Goal: Task Accomplishment & Management: Complete application form

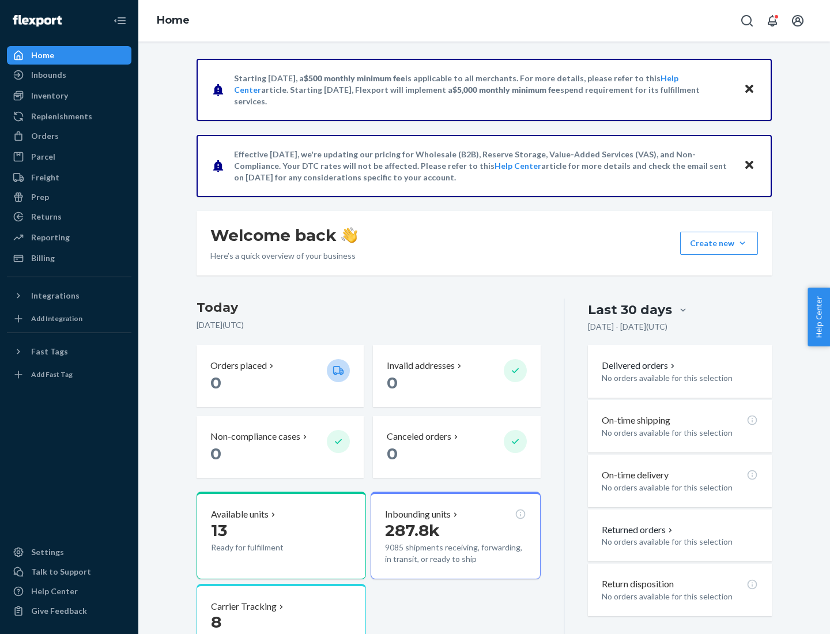
click at [743, 243] on button "Create new Create new inbound Create new order Create new product" at bounding box center [719, 243] width 78 height 23
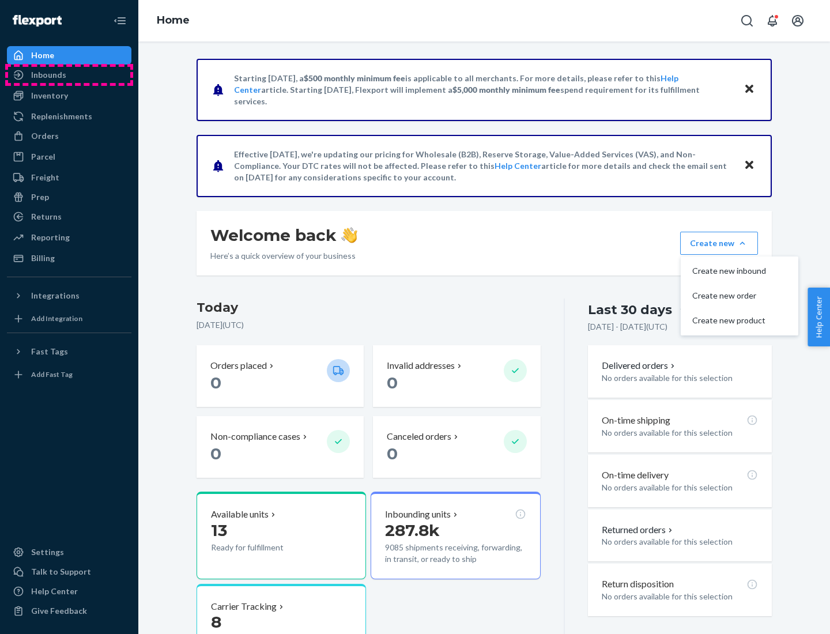
click at [69, 75] on div "Inbounds" at bounding box center [69, 75] width 122 height 16
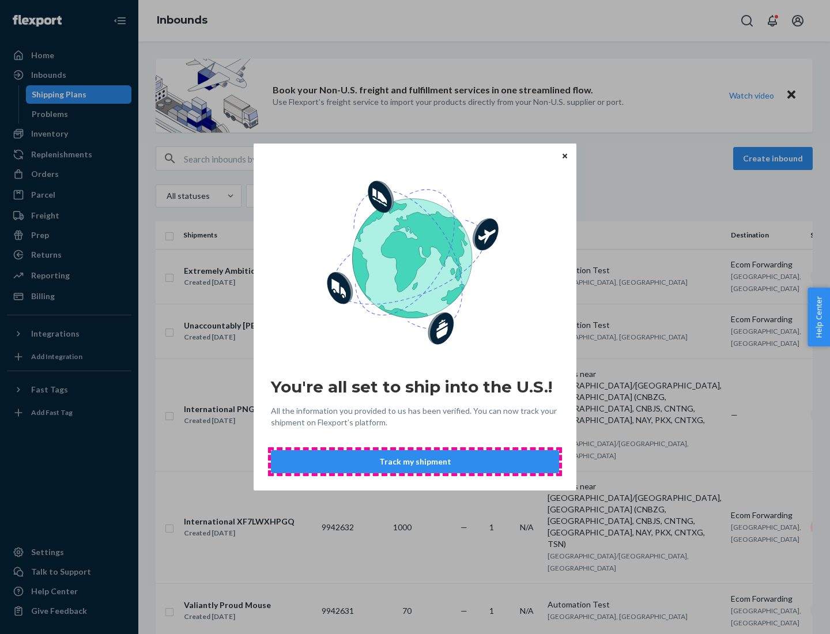
click at [415, 462] on button "Track my shipment" at bounding box center [415, 461] width 288 height 23
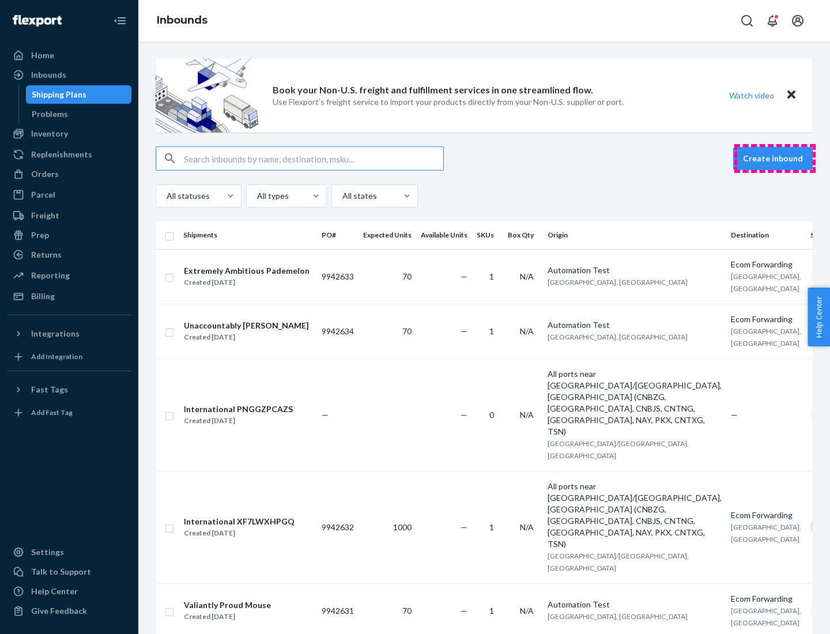
click at [775, 159] on button "Create inbound" at bounding box center [774, 158] width 80 height 23
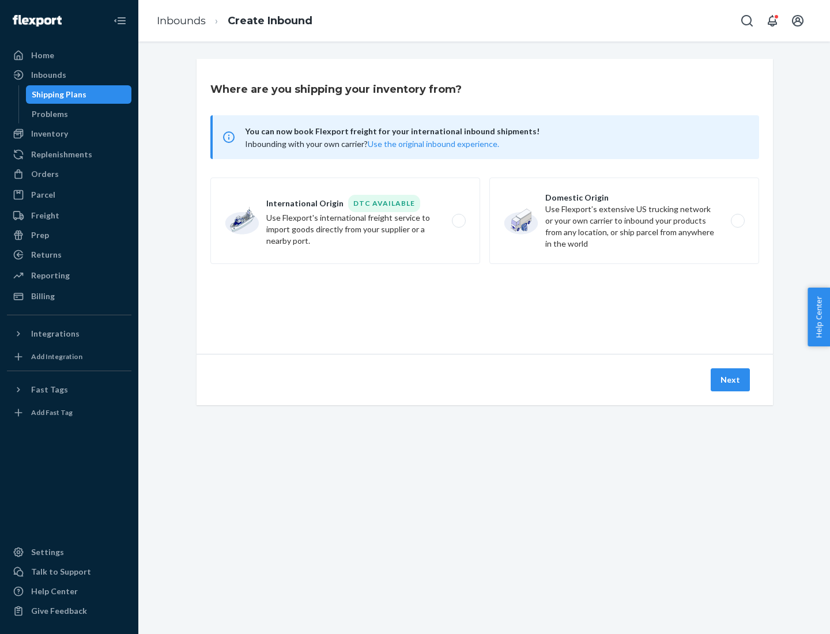
click at [345, 221] on label "International Origin DTC Available Use Flexport's international freight service…" at bounding box center [345, 221] width 270 height 87
click at [458, 221] on input "International Origin DTC Available Use Flexport's international freight service…" at bounding box center [461, 220] width 7 height 7
radio input "true"
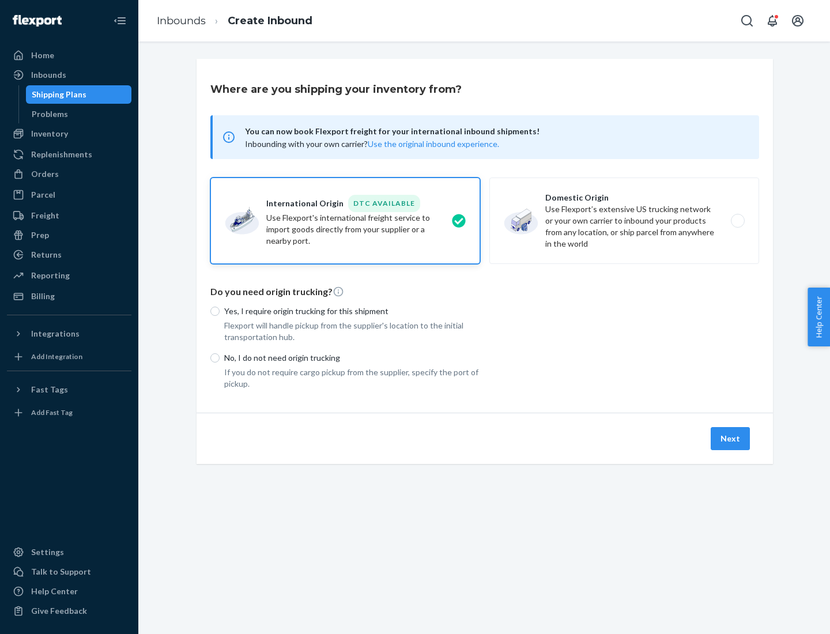
click at [352, 358] on p "No, I do not need origin trucking" at bounding box center [352, 358] width 256 height 12
click at [220, 358] on input "No, I do not need origin trucking" at bounding box center [214, 358] width 9 height 9
radio input "true"
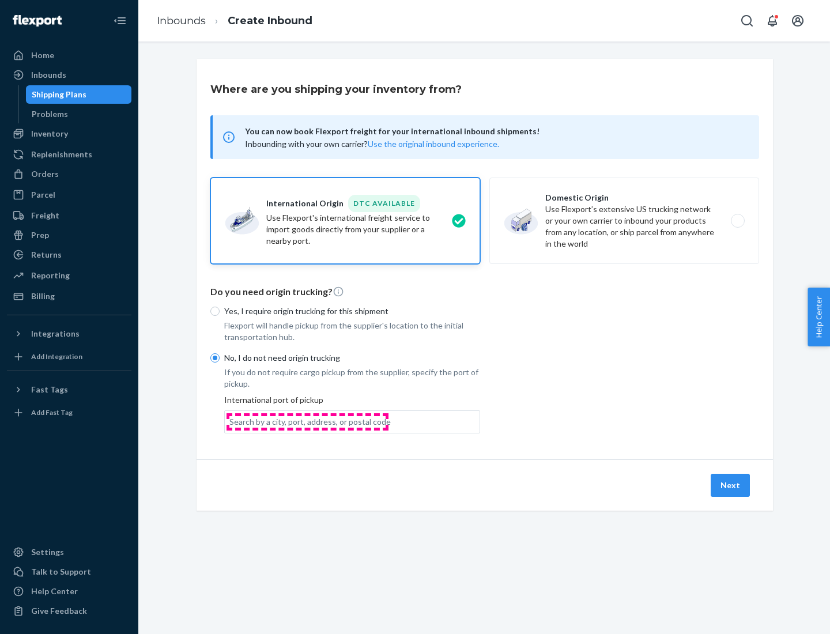
click at [307, 422] on div "Search by a city, port, address, or postal code" at bounding box center [310, 422] width 161 height 12
click at [231, 422] on input "Search by a city, port, address, or postal code" at bounding box center [230, 422] width 1 height 12
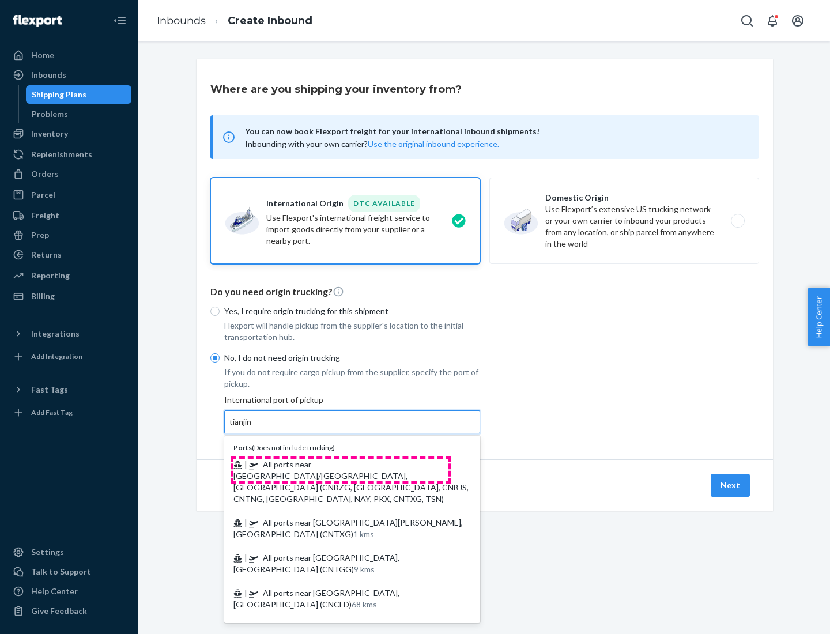
click at [341, 464] on span "| All ports near [GEOGRAPHIC_DATA]/[GEOGRAPHIC_DATA], [GEOGRAPHIC_DATA] (CNBZG,…" at bounding box center [351, 482] width 235 height 44
click at [253, 428] on input "tianjin" at bounding box center [242, 422] width 24 height 12
type input "All ports near [GEOGRAPHIC_DATA]/[GEOGRAPHIC_DATA], [GEOGRAPHIC_DATA] (CNBZG, […"
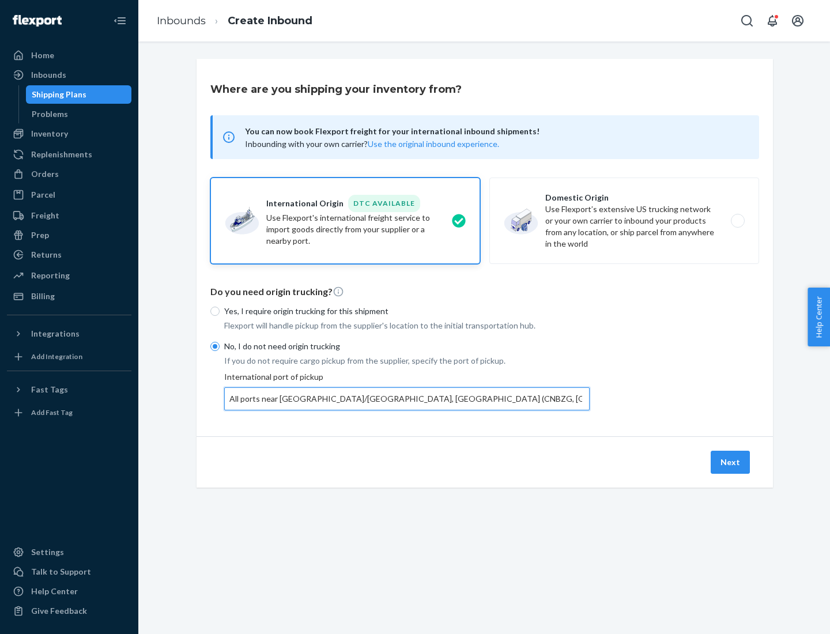
click at [731, 462] on button "Next" at bounding box center [730, 462] width 39 height 23
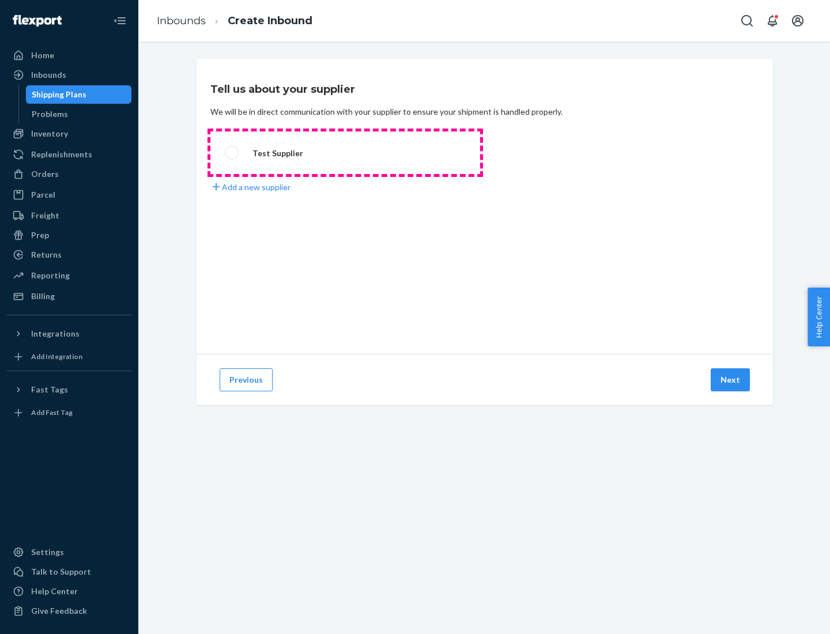
click at [345, 153] on label "Test Supplier" at bounding box center [345, 152] width 270 height 43
click at [232, 153] on input "Test Supplier" at bounding box center [228, 152] width 7 height 7
radio input "true"
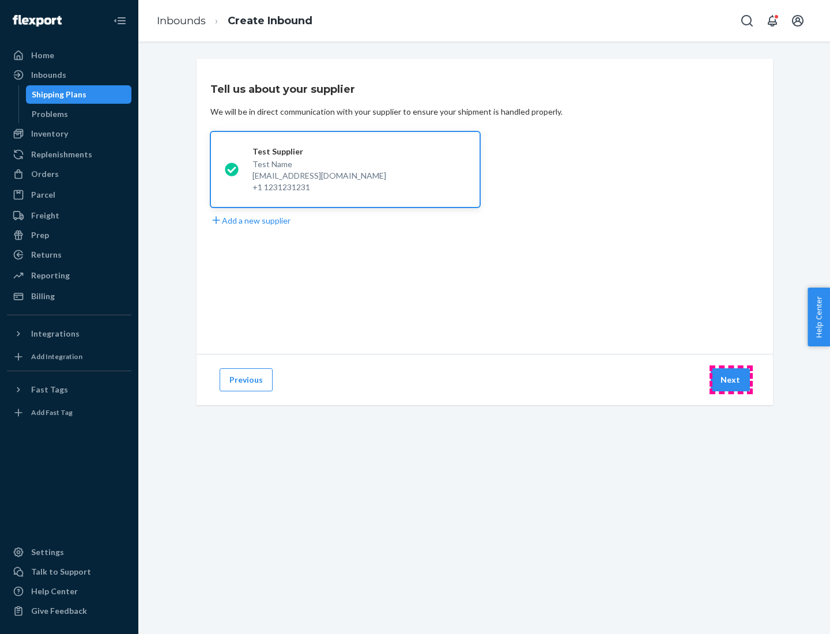
click at [731, 380] on button "Next" at bounding box center [730, 380] width 39 height 23
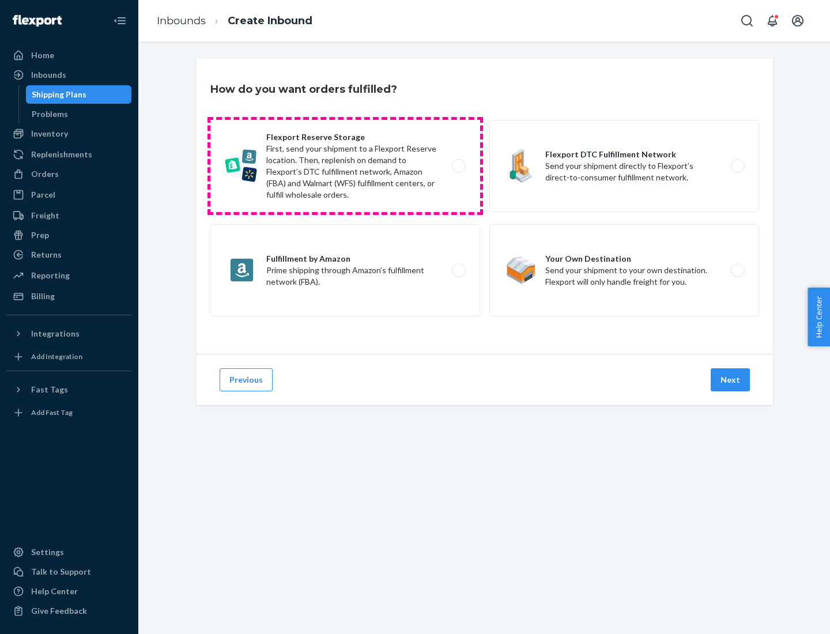
click at [345, 166] on label "Flexport Reserve Storage First, send your shipment to a Flexport Reserve locati…" at bounding box center [345, 166] width 270 height 92
click at [458, 166] on input "Flexport Reserve Storage First, send your shipment to a Flexport Reserve locati…" at bounding box center [461, 166] width 7 height 7
radio input "true"
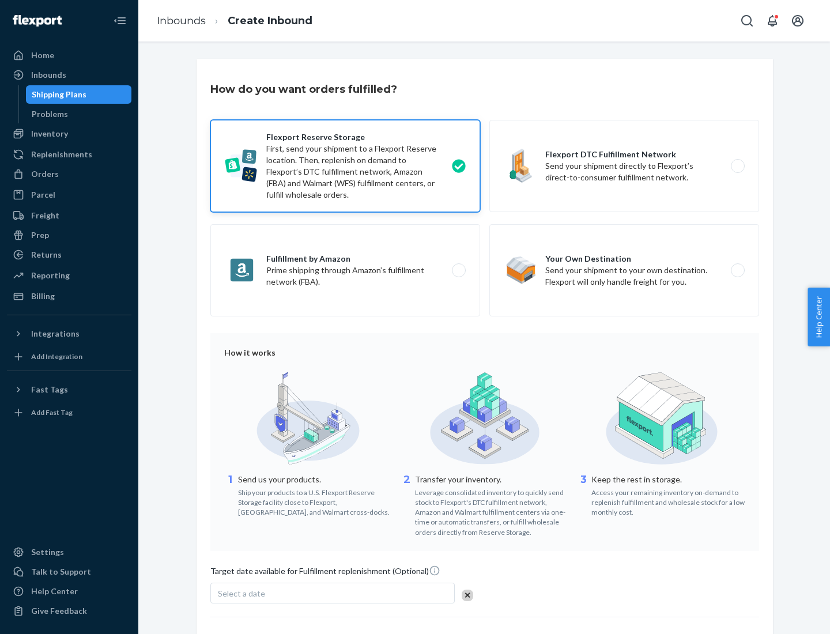
scroll to position [95, 0]
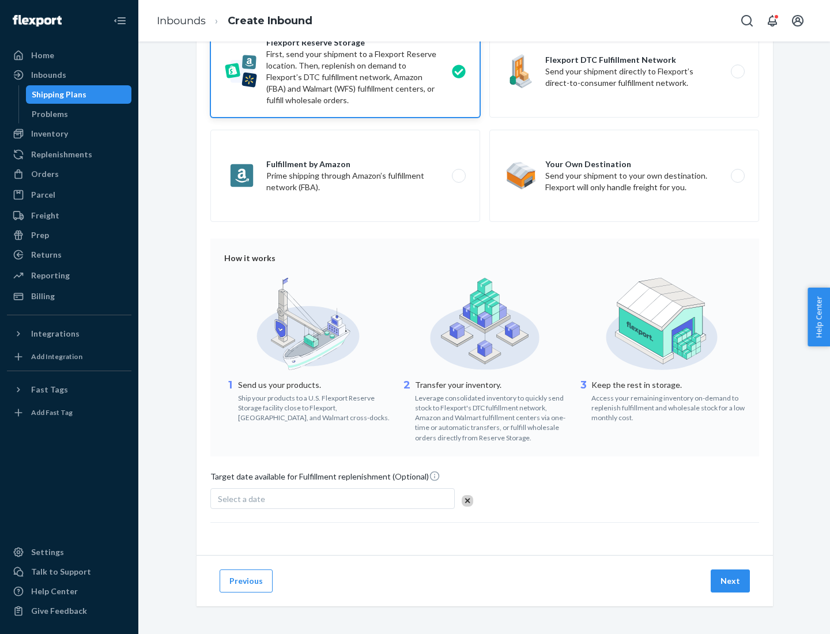
click at [731, 581] on button "Next" at bounding box center [730, 581] width 39 height 23
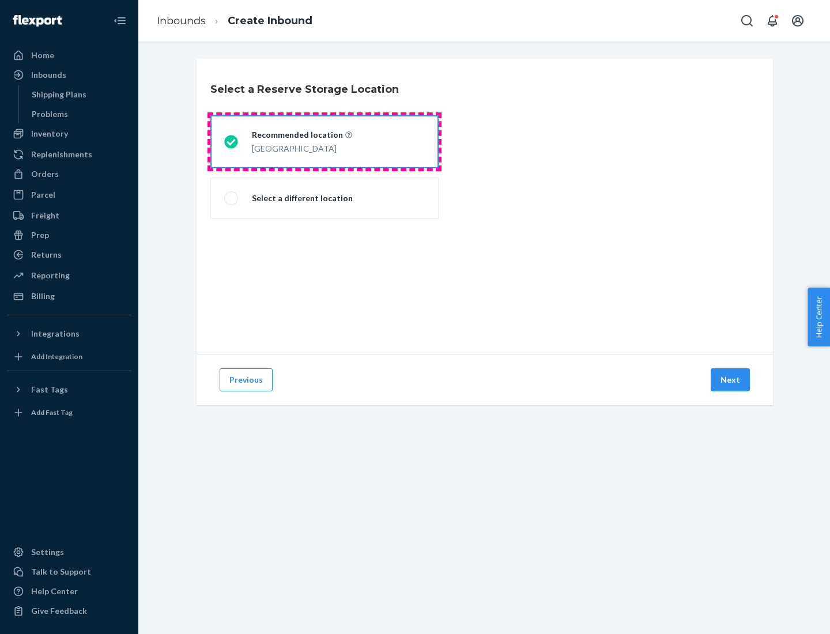
click at [325, 142] on div "[GEOGRAPHIC_DATA]" at bounding box center [302, 148] width 100 height 14
click at [232, 142] on input "Recommended location [GEOGRAPHIC_DATA]" at bounding box center [227, 141] width 7 height 7
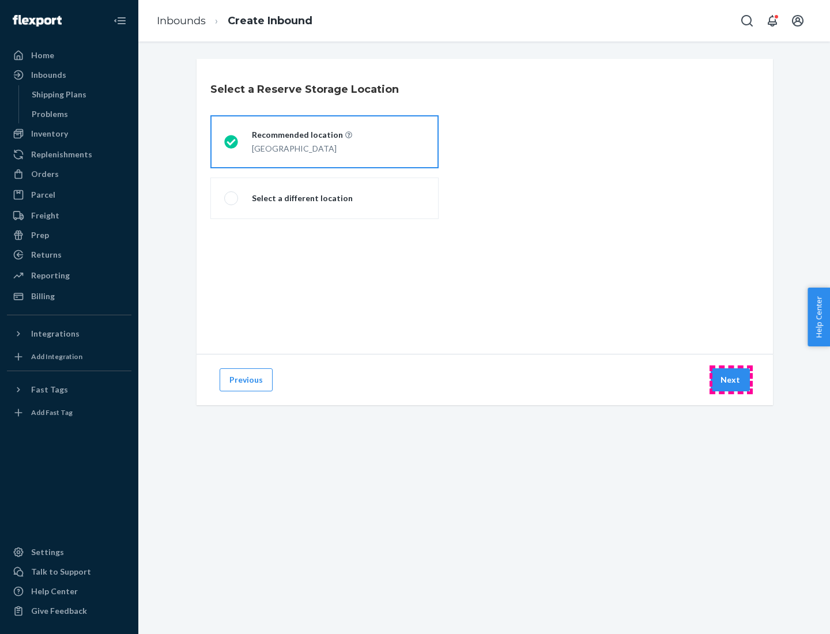
click at [731, 380] on button "Next" at bounding box center [730, 380] width 39 height 23
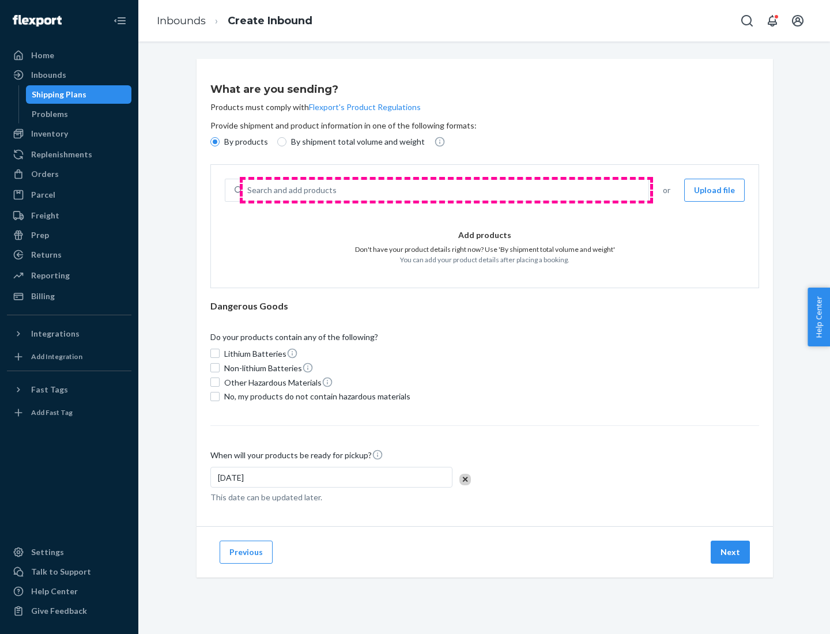
click at [446, 190] on div "Search and add products" at bounding box center [446, 190] width 406 height 21
click at [249, 190] on input "Search and add products" at bounding box center [247, 191] width 1 height 12
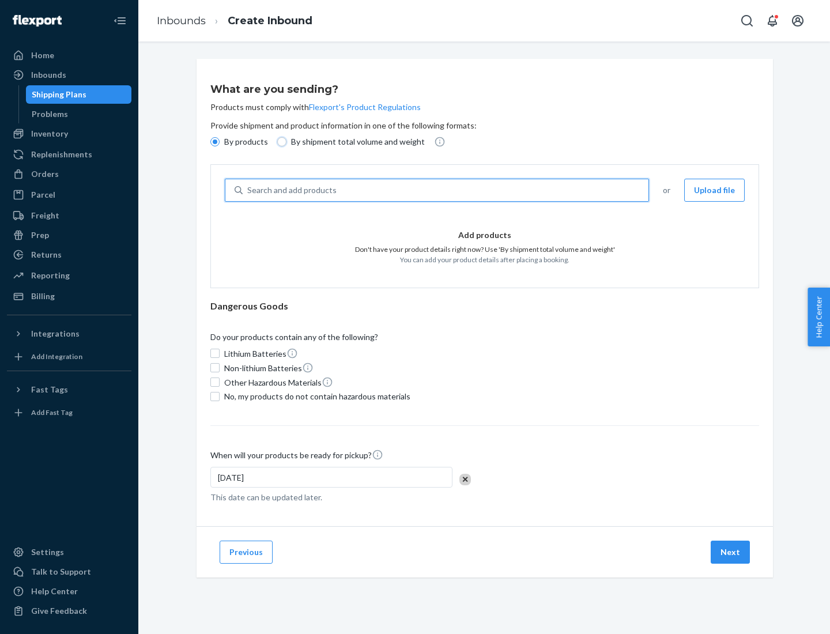
click at [280, 142] on input "By shipment total volume and weight" at bounding box center [281, 141] width 9 height 9
radio input "true"
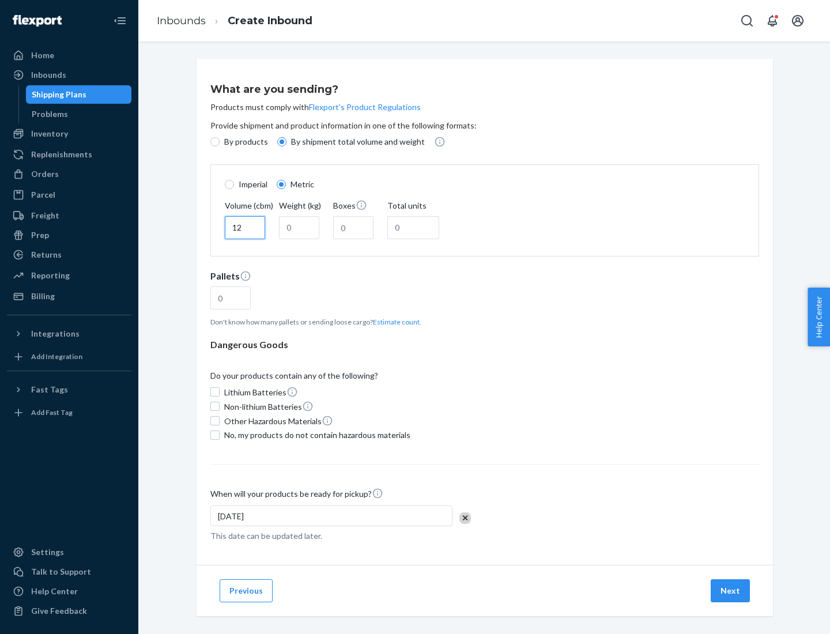
type input "12"
type input "22"
type input "222"
type input "121"
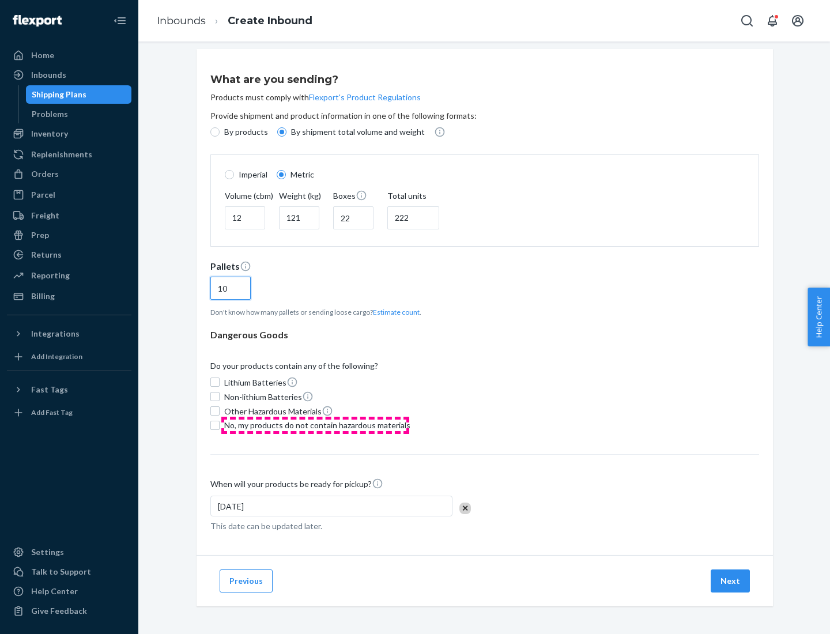
type input "10"
click at [315, 425] on span "No, my products do not contain hazardous materials" at bounding box center [317, 426] width 186 height 12
click at [220, 425] on input "No, my products do not contain hazardous materials" at bounding box center [214, 425] width 9 height 9
checkbox input "true"
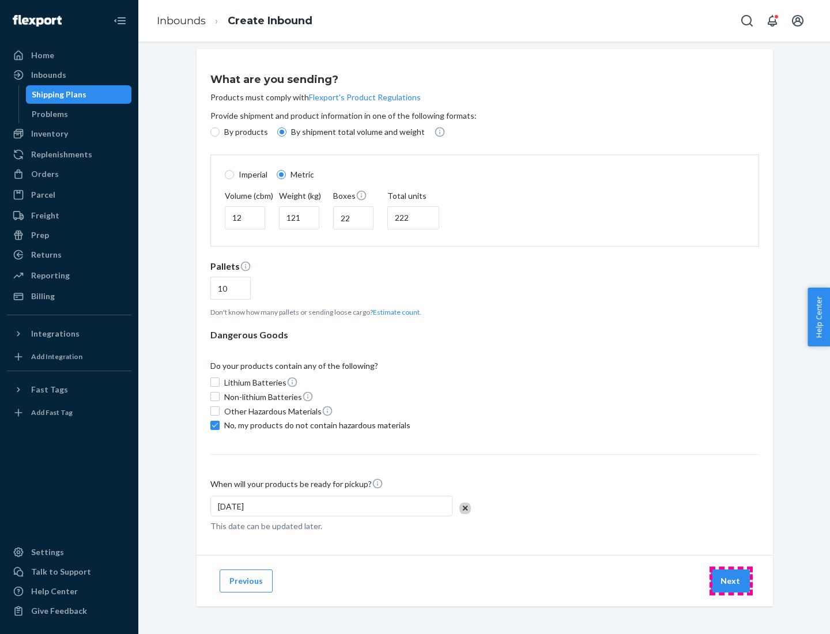
click at [731, 581] on button "Next" at bounding box center [730, 581] width 39 height 23
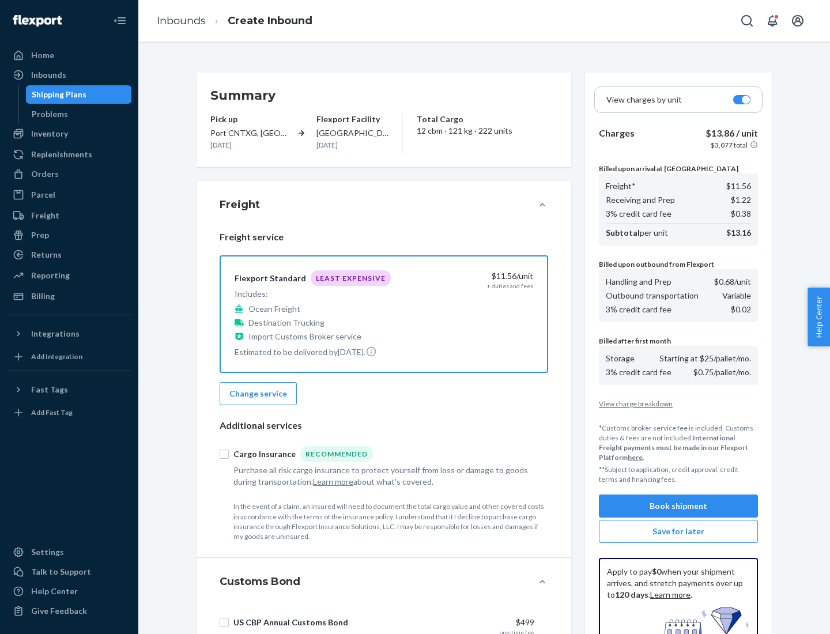
scroll to position [168, 0]
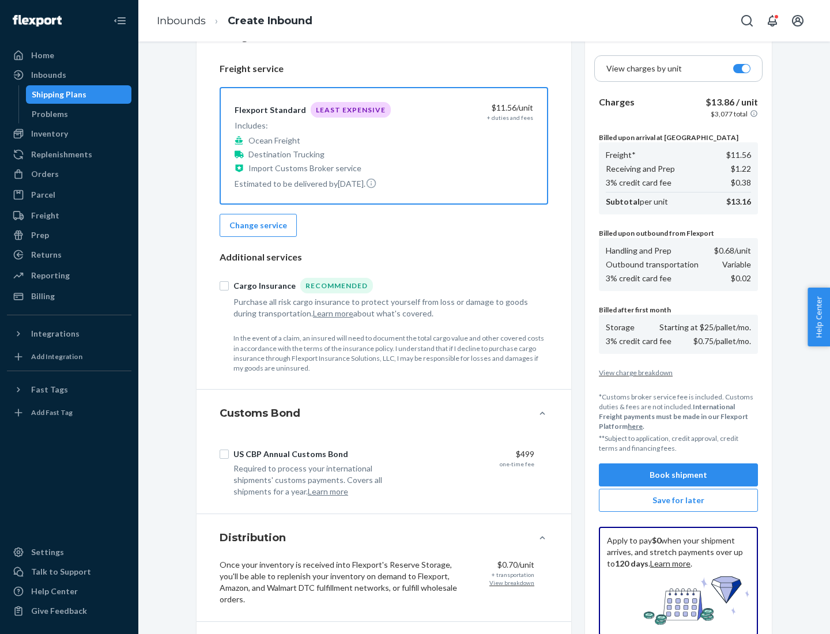
click at [679, 475] on button "Book shipment" at bounding box center [678, 475] width 159 height 23
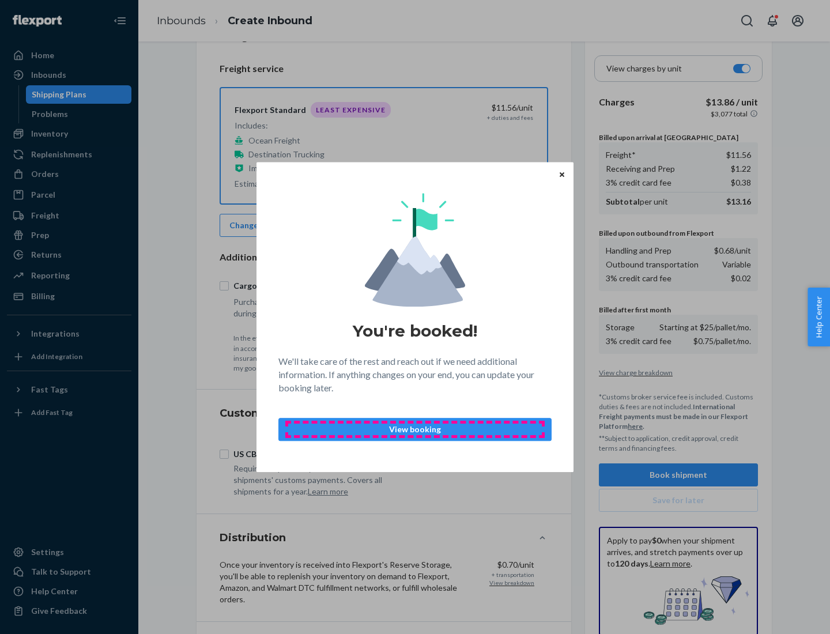
click at [415, 429] on p "View booking" at bounding box center [415, 430] width 254 height 12
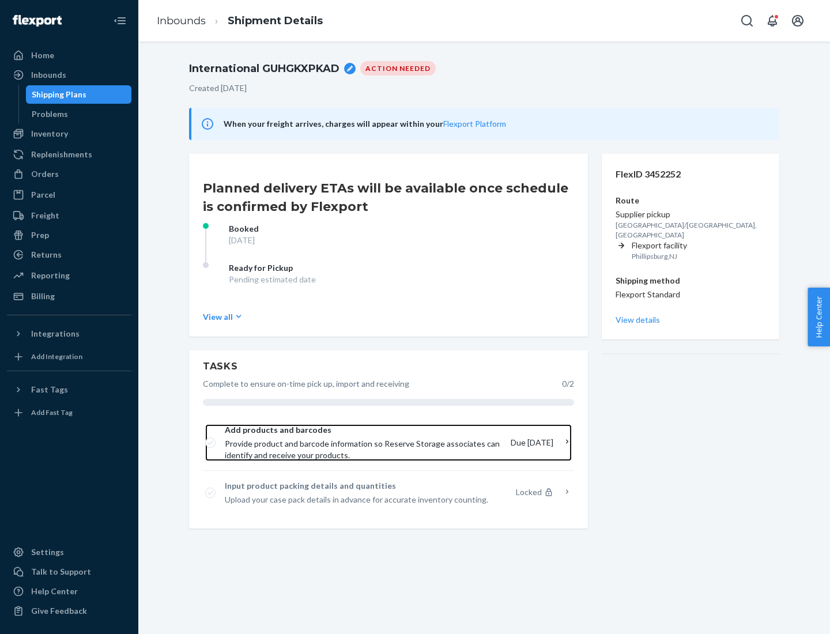
click at [364, 443] on span "Provide product and barcode information so Reserve Storage associates can ident…" at bounding box center [363, 449] width 277 height 23
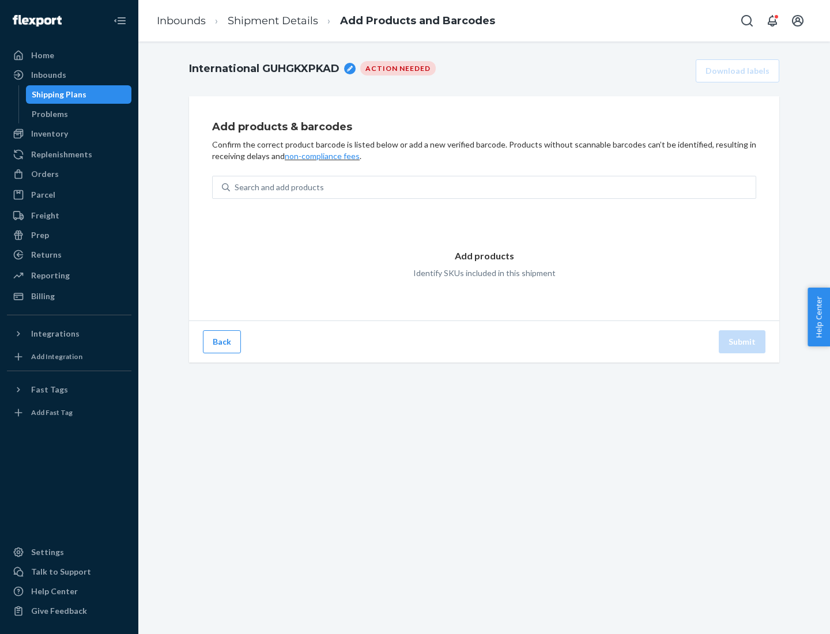
click at [493, 187] on div "Search and add products" at bounding box center [493, 187] width 526 height 21
click at [236, 187] on input "Search and add products" at bounding box center [235, 188] width 1 height 12
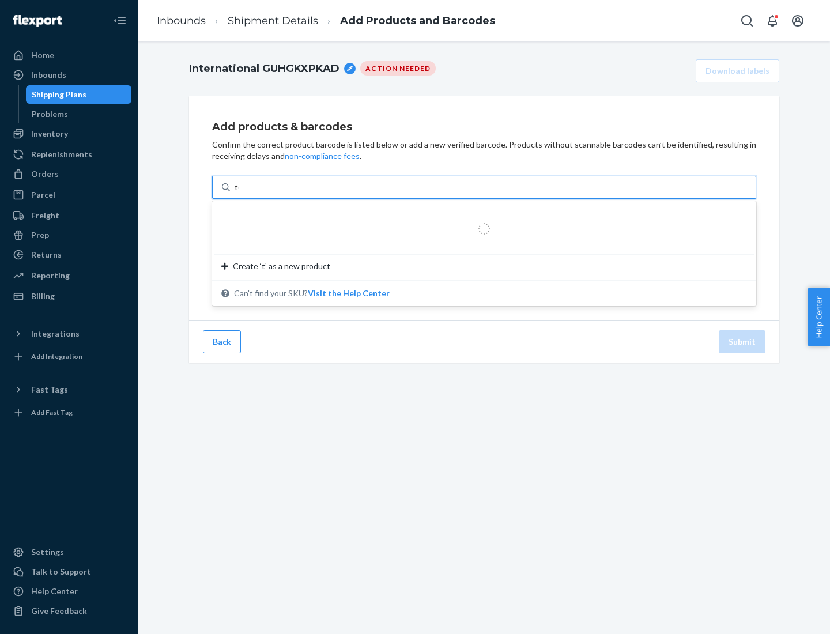
type input "test"
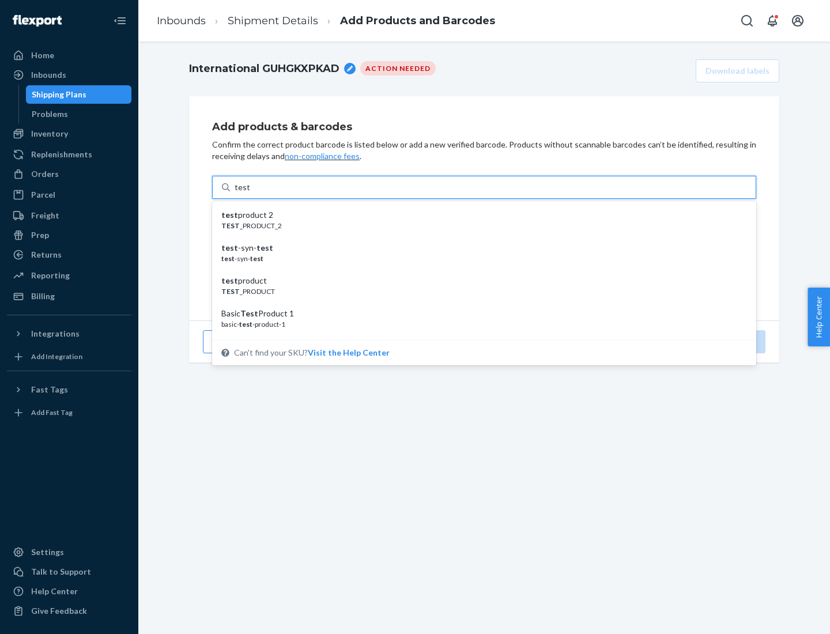
scroll to position [43, 0]
click at [480, 270] on div "Basic Test Product 1" at bounding box center [479, 271] width 517 height 12
click at [250, 193] on input "test" at bounding box center [242, 188] width 15 height 12
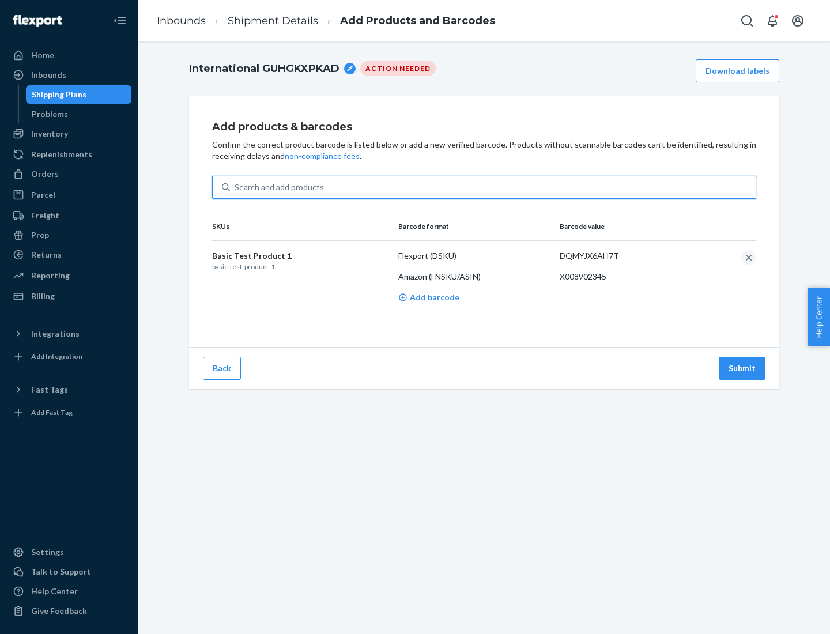
click at [743, 368] on button "Submit" at bounding box center [742, 368] width 47 height 23
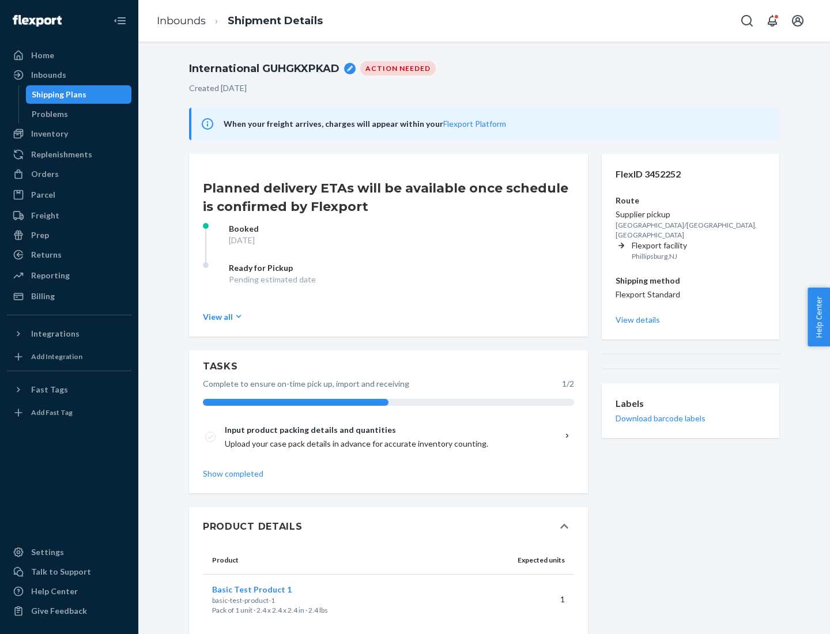
scroll to position [20, 0]
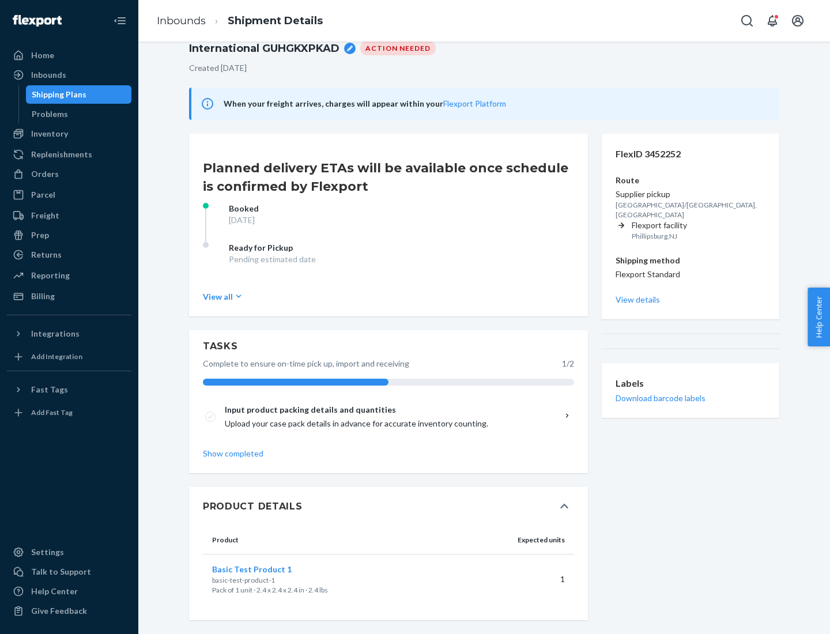
click at [270, 569] on span "Basic Test Product 1" at bounding box center [252, 570] width 80 height 10
